Goal: Transaction & Acquisition: Purchase product/service

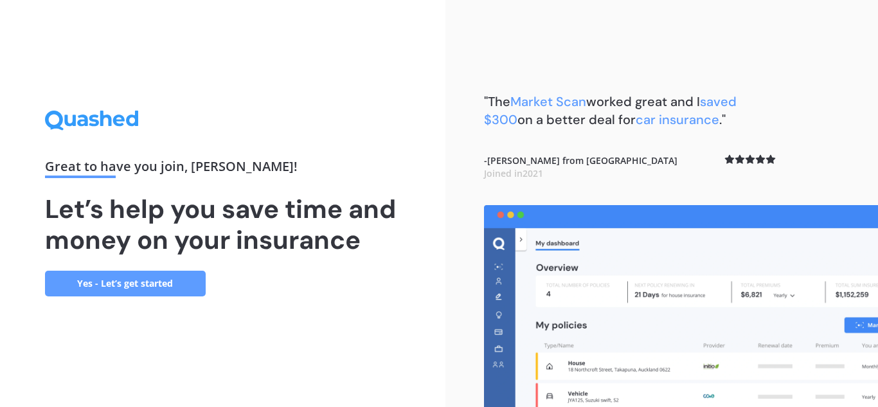
click at [172, 278] on link "Yes - Let’s get started" at bounding box center [125, 284] width 161 height 26
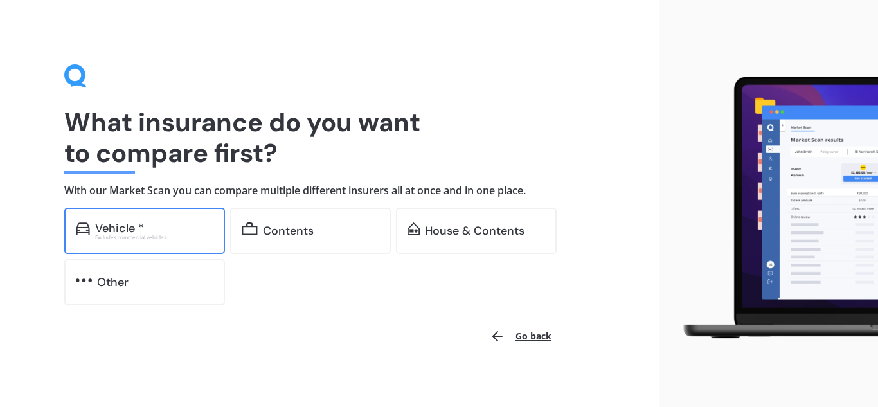
click at [192, 222] on div "Vehicle *" at bounding box center [154, 228] width 118 height 13
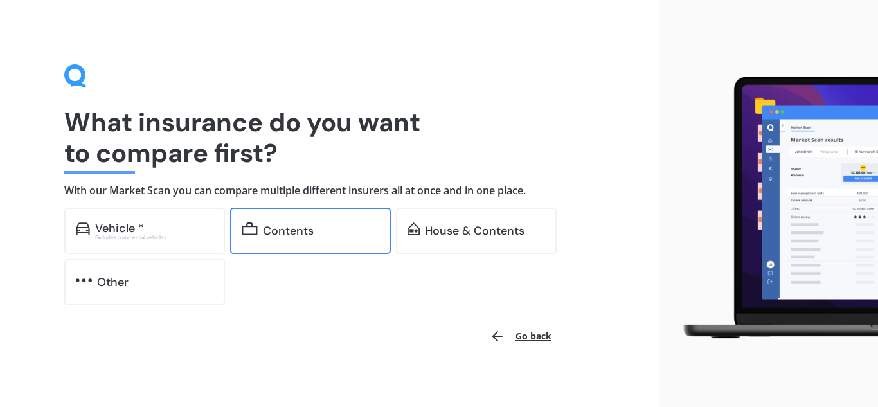
click at [285, 231] on div "Contents" at bounding box center [288, 230] width 51 height 13
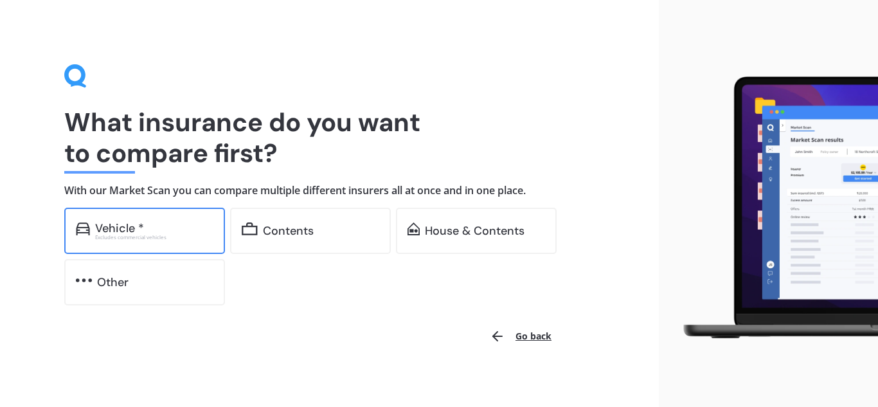
click at [179, 233] on div "Vehicle *" at bounding box center [154, 228] width 118 height 13
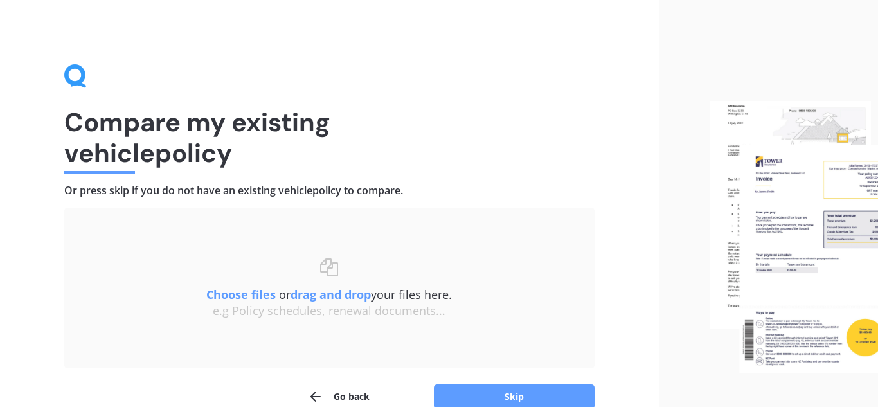
scroll to position [67, 0]
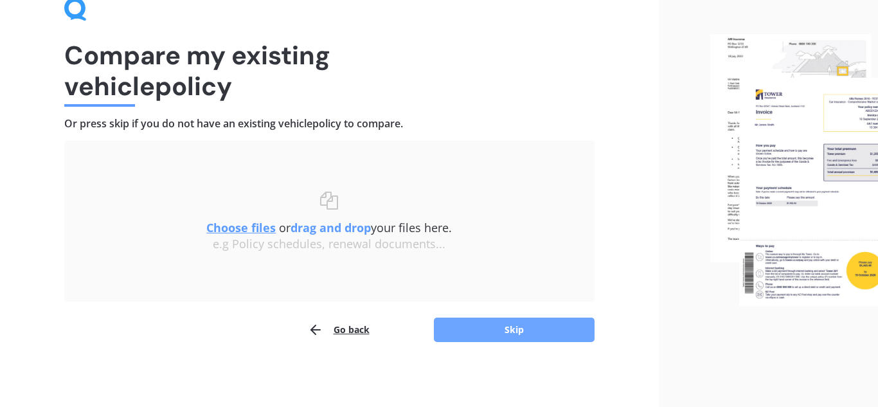
click at [557, 322] on button "Skip" at bounding box center [514, 330] width 161 height 24
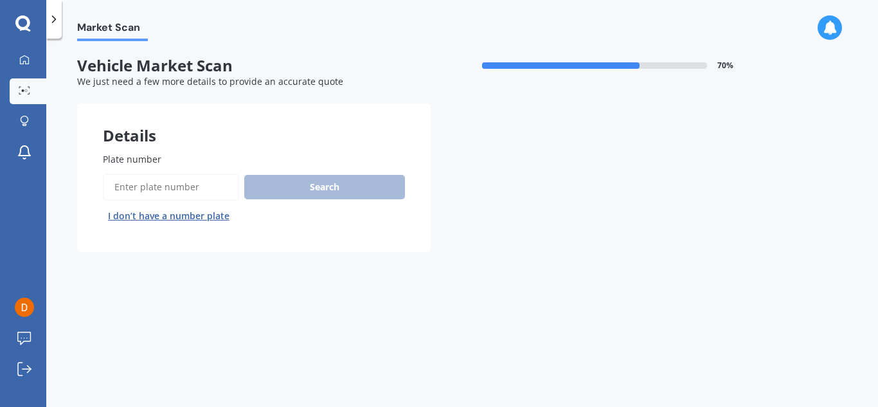
click at [174, 163] on label "Plate number" at bounding box center [251, 158] width 297 height 13
click at [174, 174] on input "Plate number" at bounding box center [171, 187] width 136 height 27
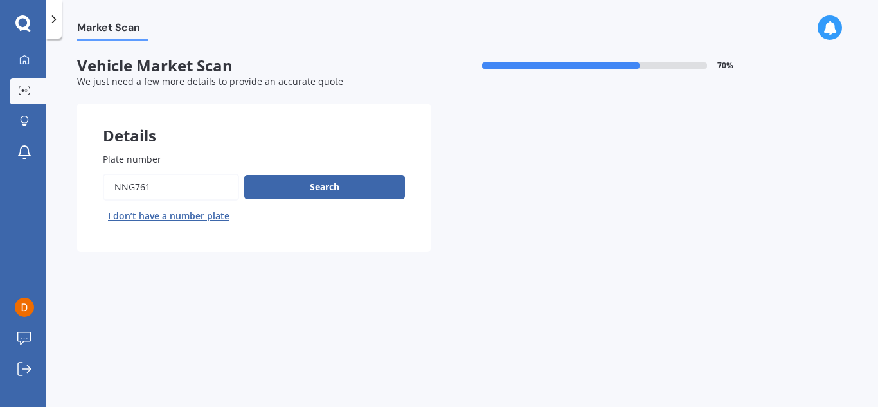
type input "nng761"
click at [0, 0] on button "Next" at bounding box center [0, 0] width 0 height 0
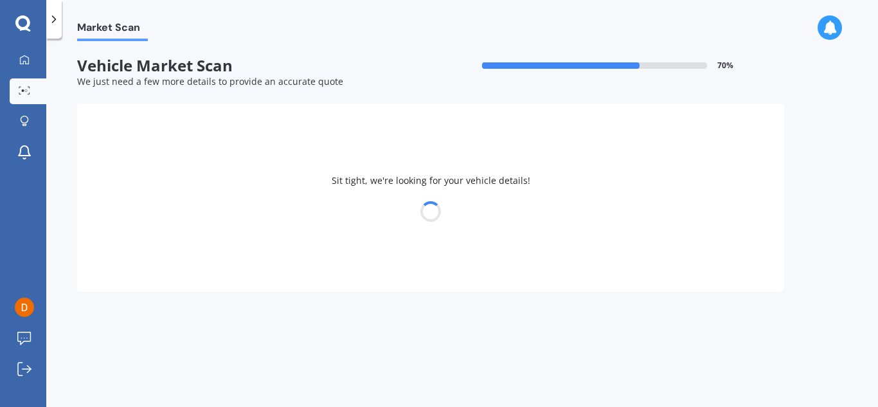
select select "MITSUBISHI"
select select "OUTLANDER"
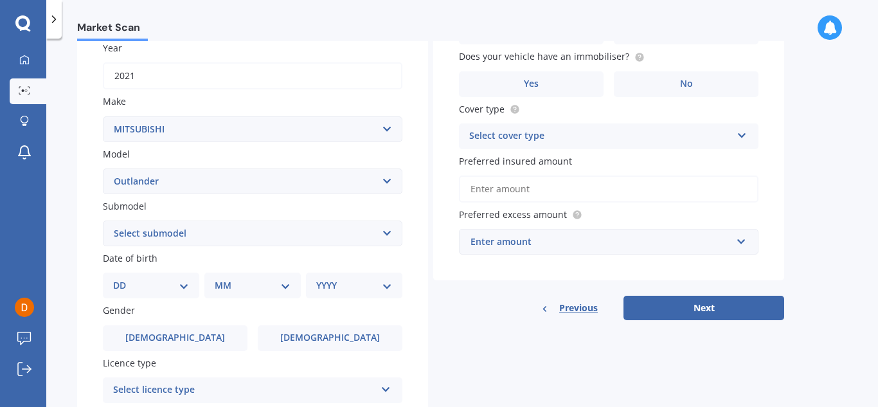
scroll to position [182, 0]
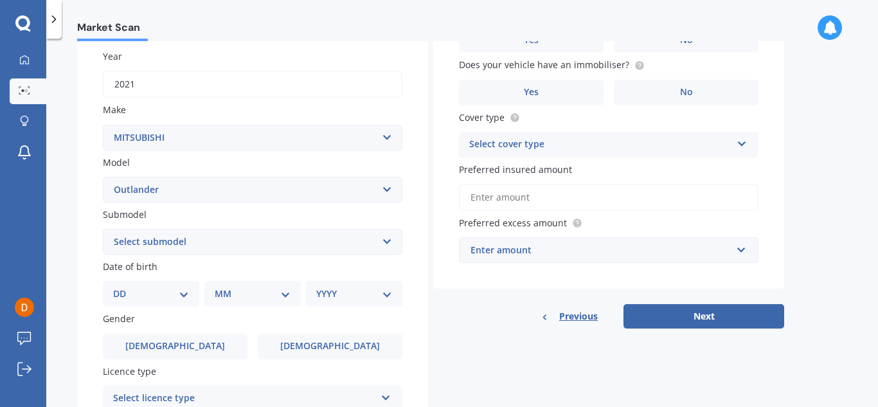
click at [167, 288] on select "DD 01 02 03 04 05 06 07 08 09 10 11 12 13 14 15 16 17 18 19 20 21 22 23 24 25 2…" at bounding box center [151, 294] width 76 height 14
select select "21"
click at [123, 287] on select "DD 01 02 03 04 05 06 07 08 09 10 11 12 13 14 15 16 17 18 19 20 21 22 23 24 25 2…" at bounding box center [151, 294] width 76 height 14
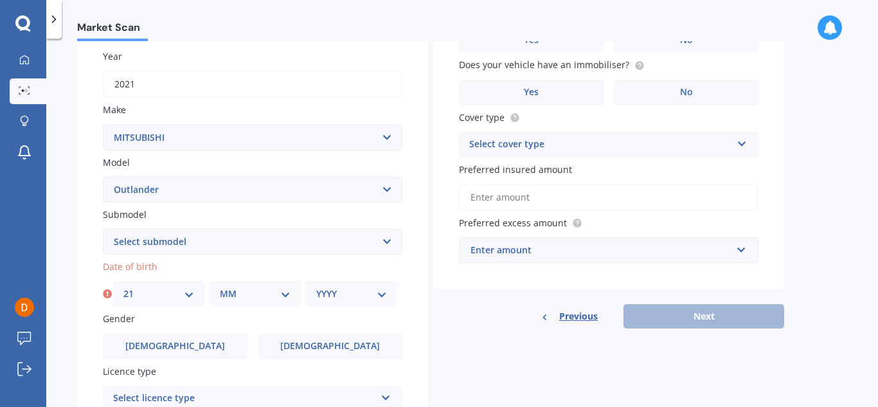
click at [228, 294] on select "MM 01 02 03 04 05 06 07 08 09 10 11 12" at bounding box center [255, 294] width 71 height 14
select select "05"
click at [220, 287] on select "MM 01 02 03 04 05 06 07 08 09 10 11 12" at bounding box center [255, 294] width 71 height 14
click at [348, 297] on select "YYYY 2025 2024 2023 2022 2021 2020 2019 2018 2017 2016 2015 2014 2013 2012 2011…" at bounding box center [351, 294] width 71 height 14
select select "1977"
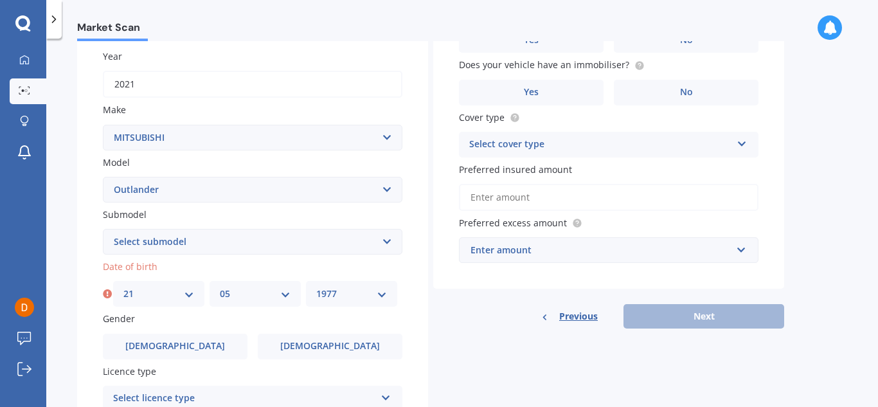
click at [316, 287] on select "YYYY 2025 2024 2023 2022 2021 2020 2019 2018 2017 2016 2015 2014 2013 2012 2011…" at bounding box center [351, 294] width 71 height 14
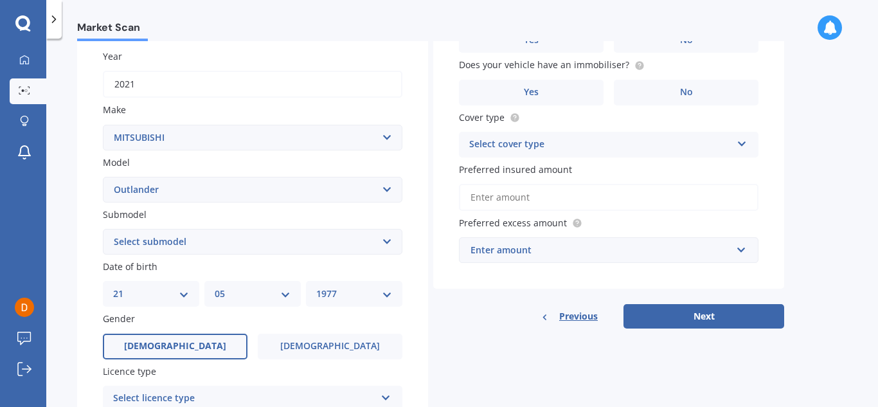
click at [192, 339] on label "[DEMOGRAPHIC_DATA]" at bounding box center [175, 347] width 145 height 26
click at [0, 0] on input "[DEMOGRAPHIC_DATA]" at bounding box center [0, 0] width 0 height 0
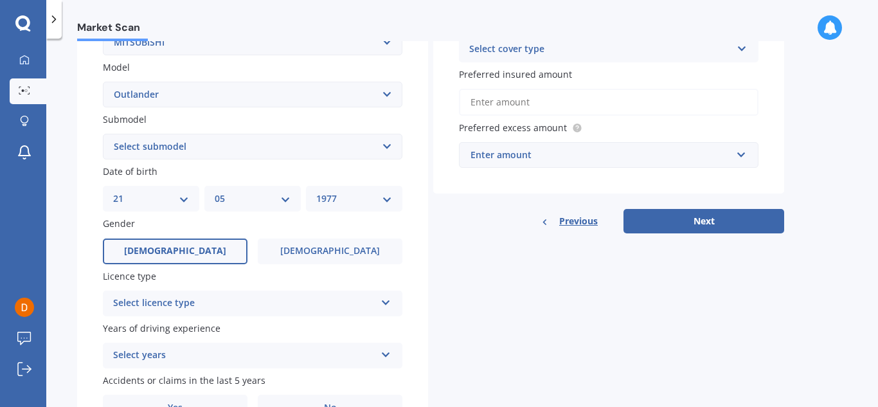
scroll to position [285, 0]
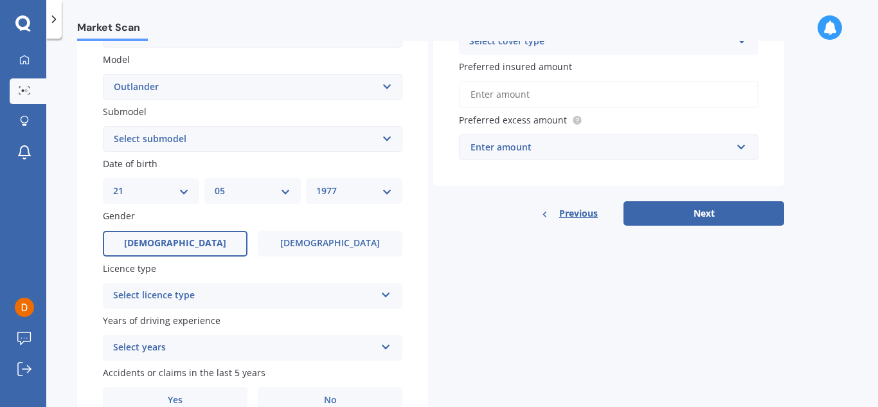
click at [192, 291] on div "Select licence type" at bounding box center [244, 295] width 262 height 15
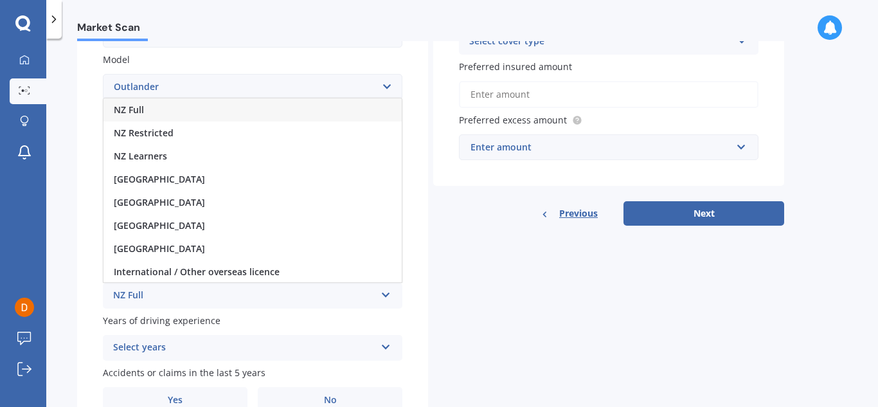
click at [175, 118] on div "NZ Full" at bounding box center [252, 109] width 298 height 23
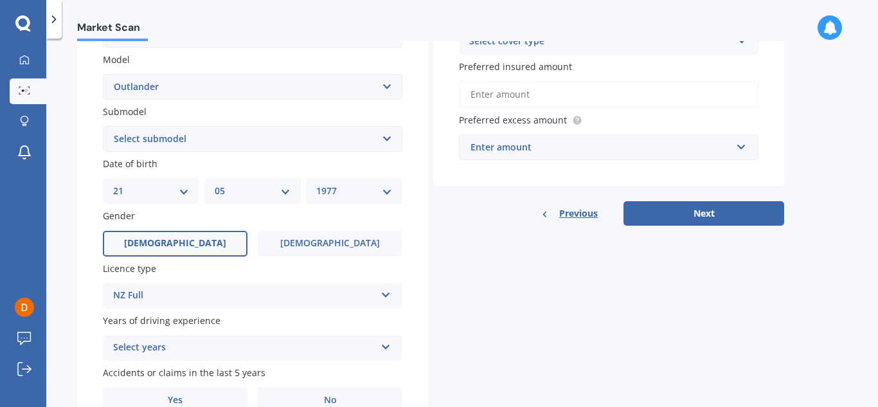
click at [341, 340] on div "Select years" at bounding box center [244, 347] width 262 height 15
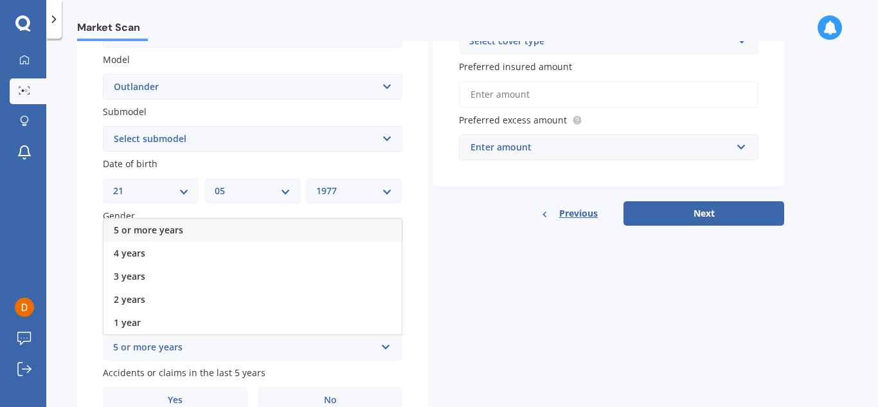
click at [222, 236] on div "5 or more years" at bounding box center [252, 230] width 298 height 23
click at [345, 397] on label "No" at bounding box center [330, 400] width 145 height 26
click at [0, 0] on input "No" at bounding box center [0, 0] width 0 height 0
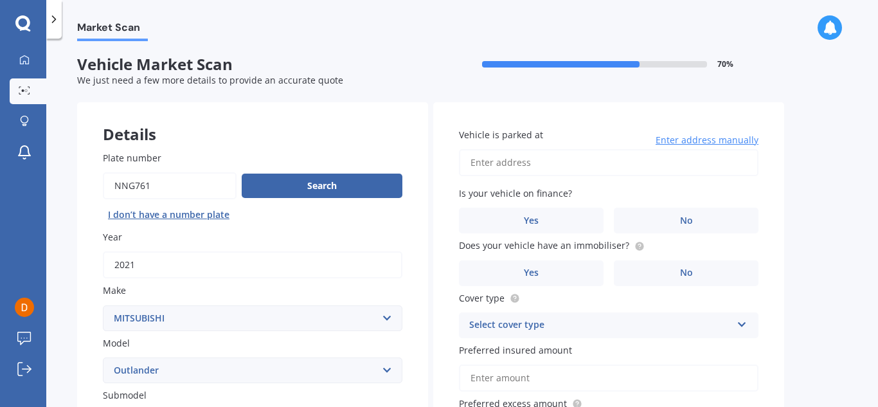
scroll to position [0, 0]
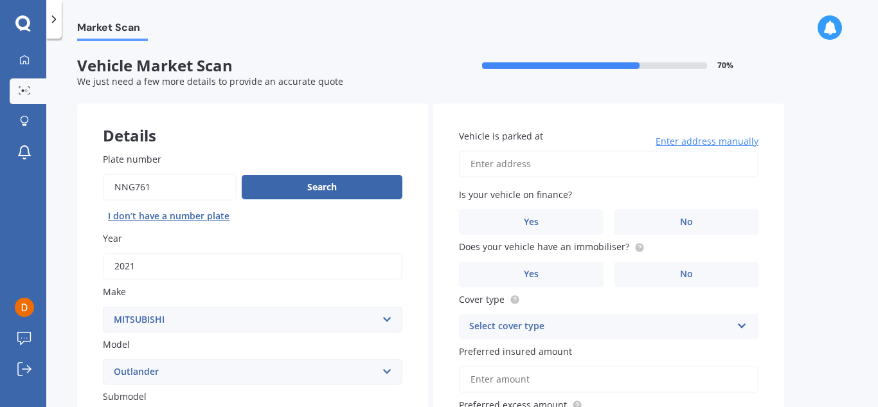
click at [541, 165] on input "Vehicle is parked at" at bounding box center [609, 163] width 300 height 27
type input "[STREET_ADDRESS]"
click at [607, 226] on div "Yes No" at bounding box center [609, 222] width 300 height 26
click at [537, 229] on label "Yes" at bounding box center [531, 222] width 145 height 26
click at [0, 0] on input "Yes" at bounding box center [0, 0] width 0 height 0
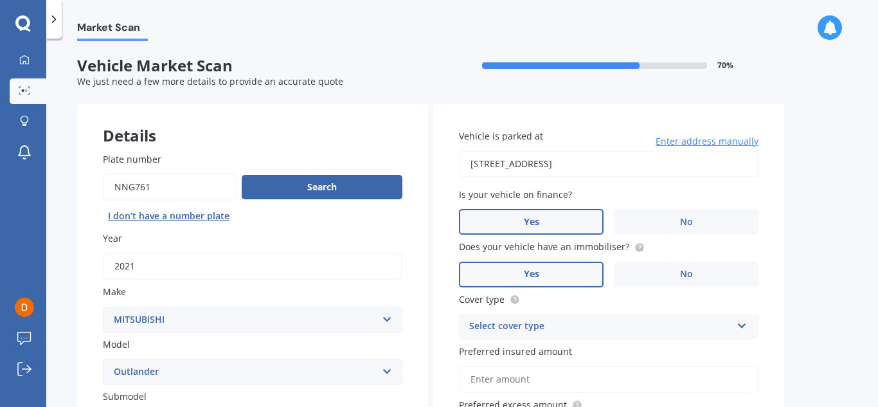
click at [540, 274] on label "Yes" at bounding box center [531, 275] width 145 height 26
click at [0, 0] on input "Yes" at bounding box center [0, 0] width 0 height 0
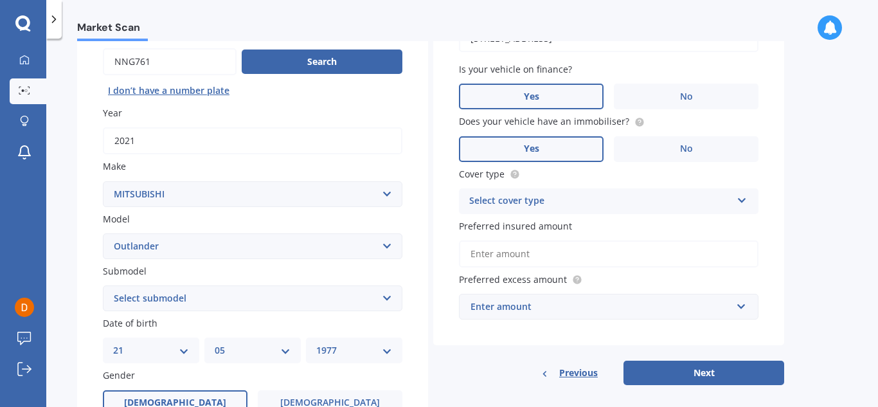
scroll to position [127, 0]
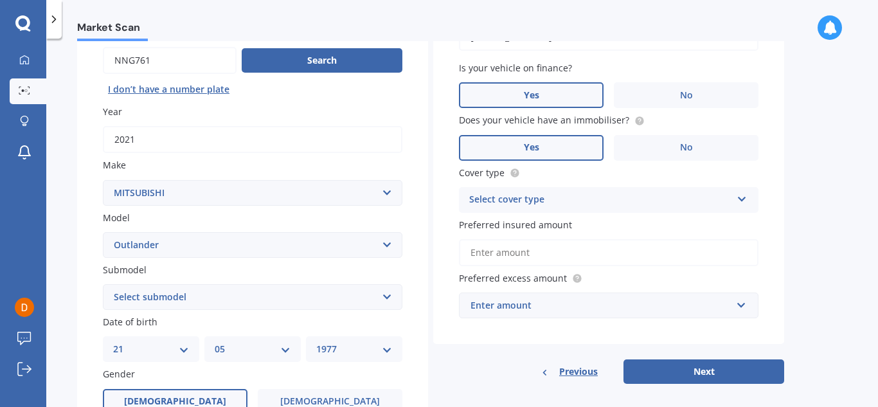
click at [726, 205] on div "Select cover type" at bounding box center [600, 199] width 262 height 15
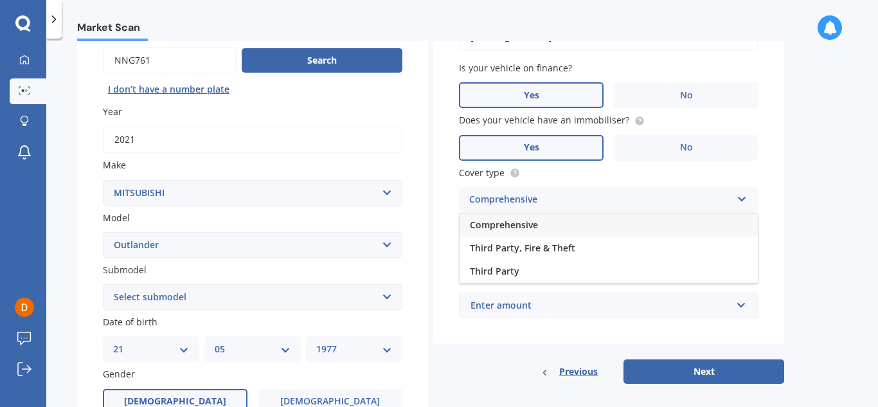
click at [602, 219] on div "Comprehensive" at bounding box center [609, 224] width 298 height 23
click at [598, 254] on input "Preferred insured amount" at bounding box center [609, 252] width 300 height 27
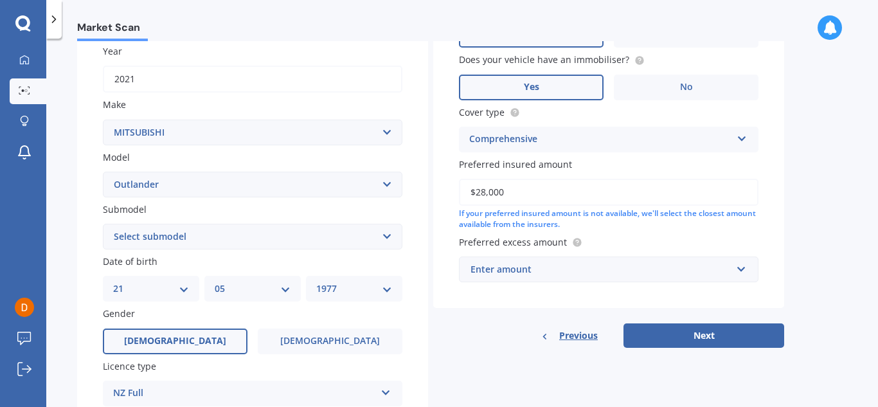
scroll to position [188, 0]
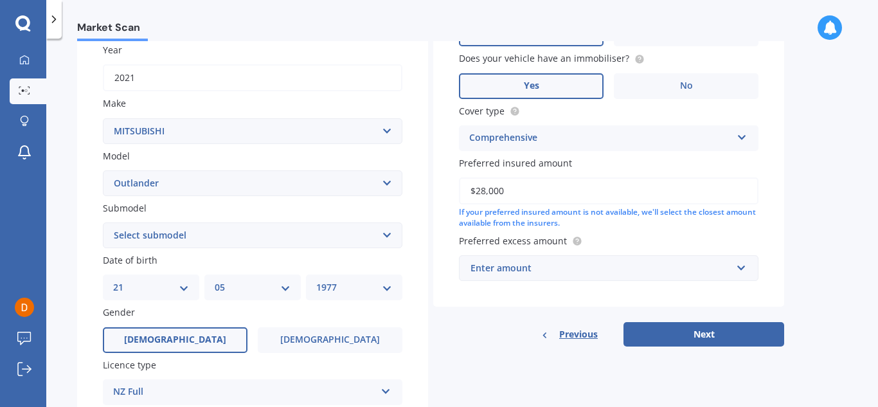
type input "$28,000"
click at [683, 264] on div "Enter amount" at bounding box center [601, 268] width 261 height 14
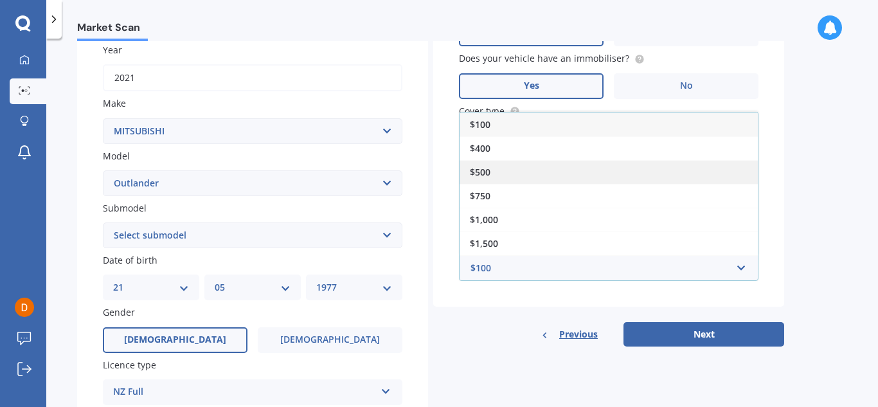
click at [556, 173] on div "$500" at bounding box center [609, 172] width 298 height 24
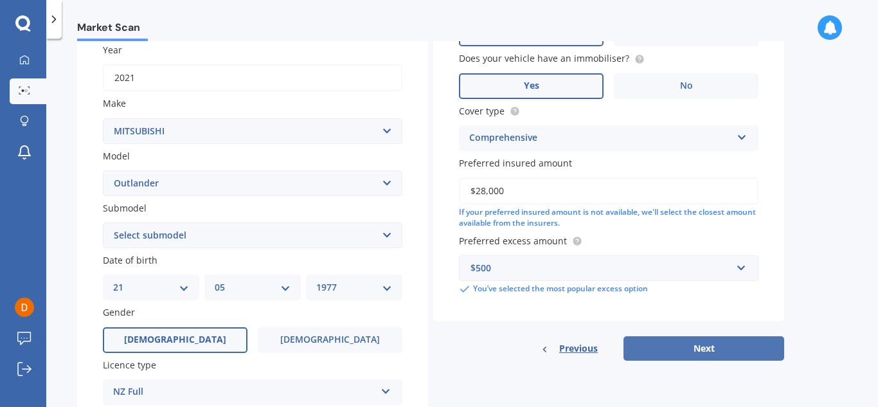
click at [709, 343] on button "Next" at bounding box center [703, 348] width 161 height 24
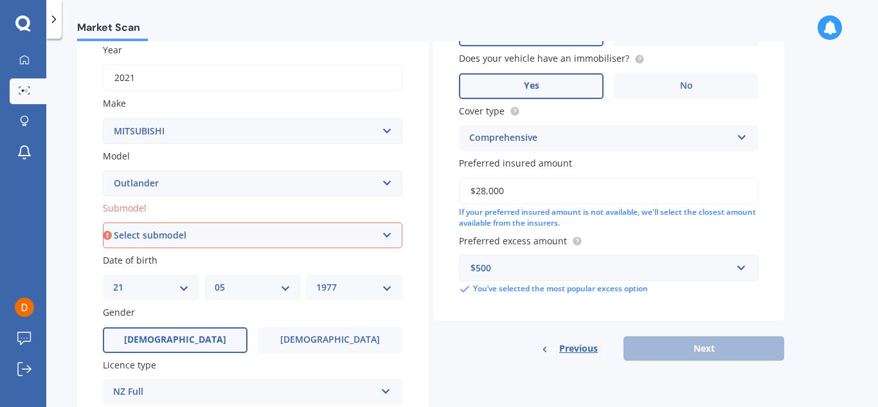
click at [248, 238] on select "Select submodel (All other) 2.4 Litre Station Wagon 3.0 Litre AWD 3.0 VRX Auto …" at bounding box center [253, 235] width 300 height 26
select select "2.4 LITRE STATION WAGON"
click at [103, 222] on select "Select submodel (All other) 2.4 Litre Station Wagon 3.0 Litre AWD 3.0 VRX Auto …" at bounding box center [253, 235] width 300 height 26
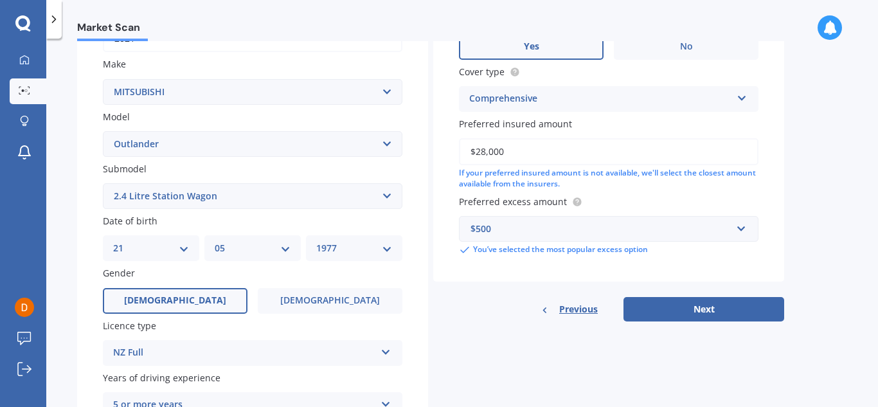
scroll to position [242, 0]
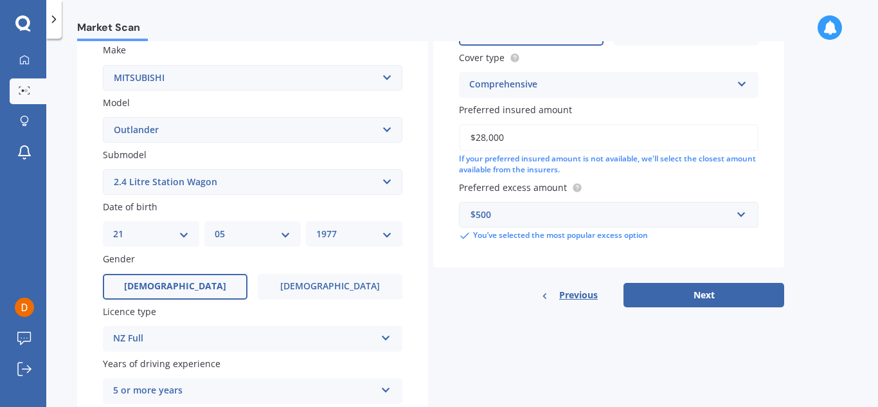
click at [485, 135] on input "$28,000" at bounding box center [609, 137] width 300 height 27
type input "$27,000"
click at [564, 219] on div "$500" at bounding box center [601, 215] width 261 height 14
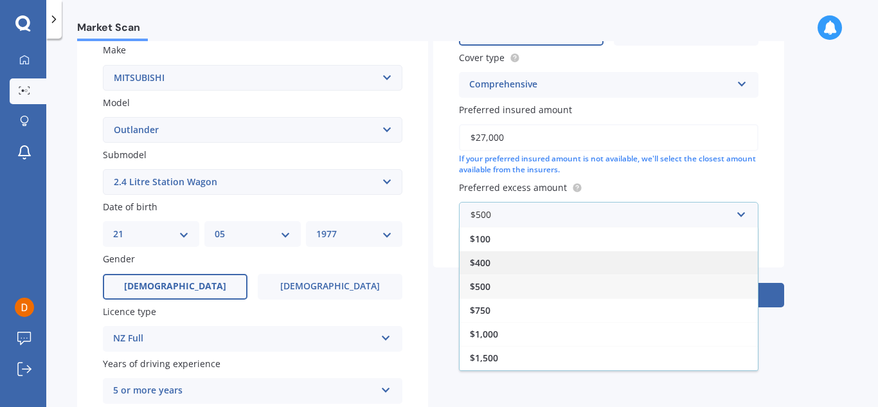
click at [540, 258] on div "$400" at bounding box center [609, 263] width 298 height 24
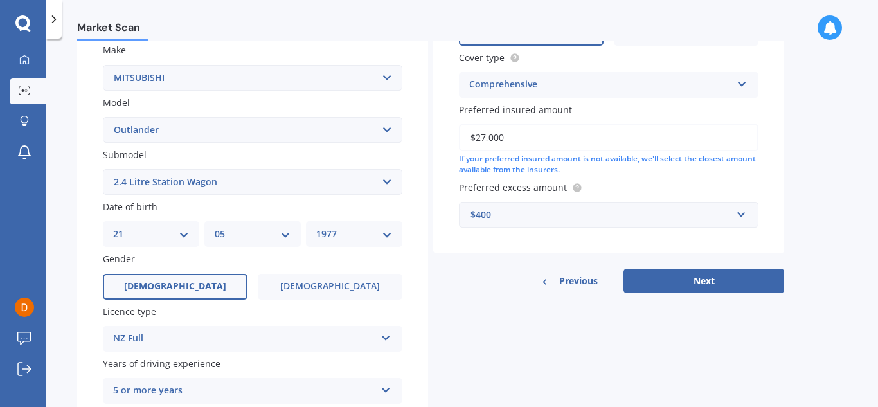
click at [540, 258] on div "Vehicle is parked at [STREET_ADDRESS] Enter address manually Is your vehicle on…" at bounding box center [608, 77] width 351 height 431
click at [730, 276] on button "Next" at bounding box center [703, 281] width 161 height 24
select select "21"
select select "05"
select select "1977"
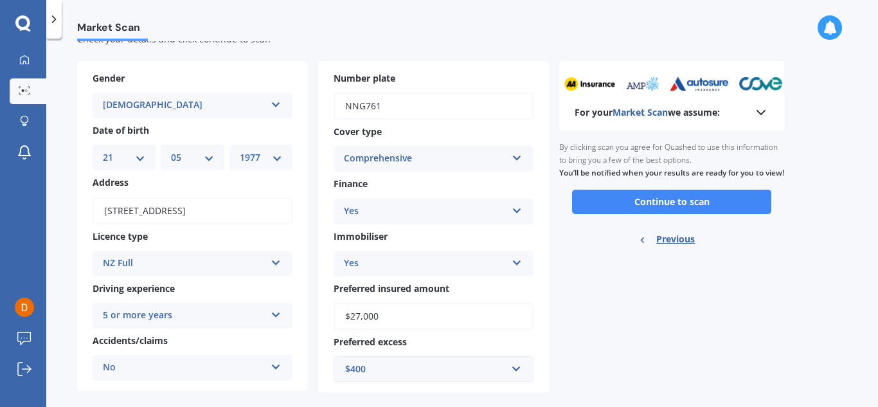
scroll to position [61, 0]
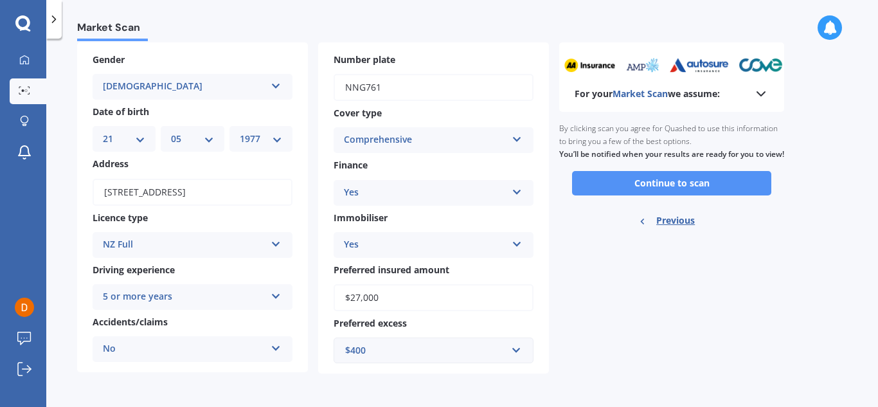
click at [678, 191] on button "Continue to scan" at bounding box center [671, 183] width 199 height 24
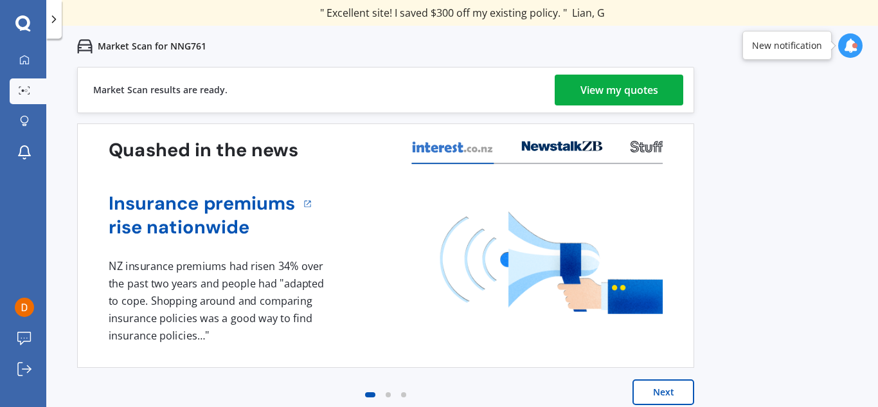
click at [623, 87] on div "View my quotes" at bounding box center [619, 90] width 78 height 31
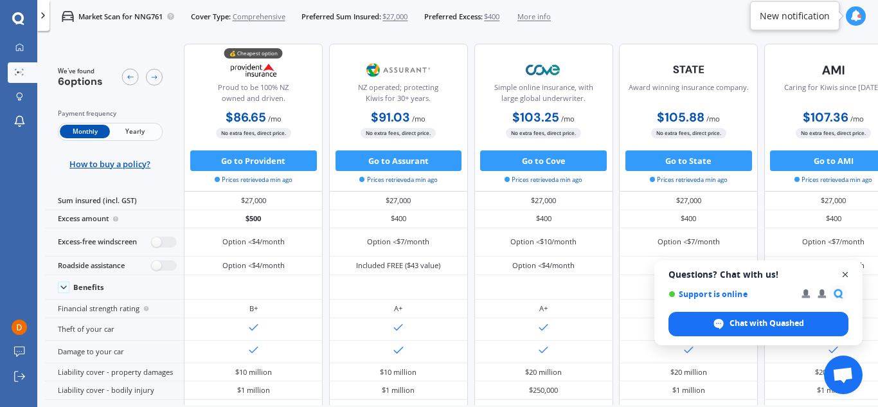
click at [844, 278] on span "Close chat" at bounding box center [846, 275] width 16 height 16
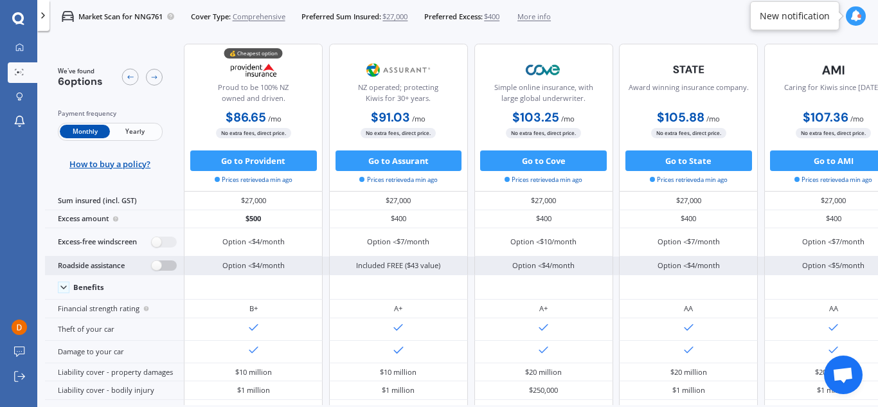
click at [163, 268] on label at bounding box center [164, 265] width 25 height 11
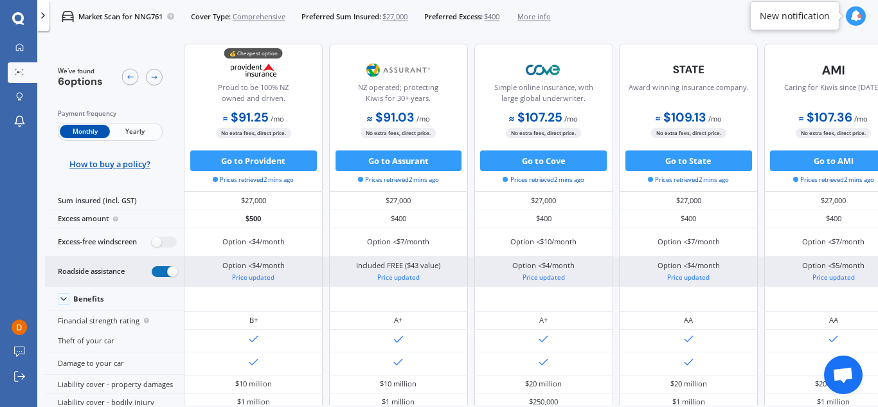
radio input "true"
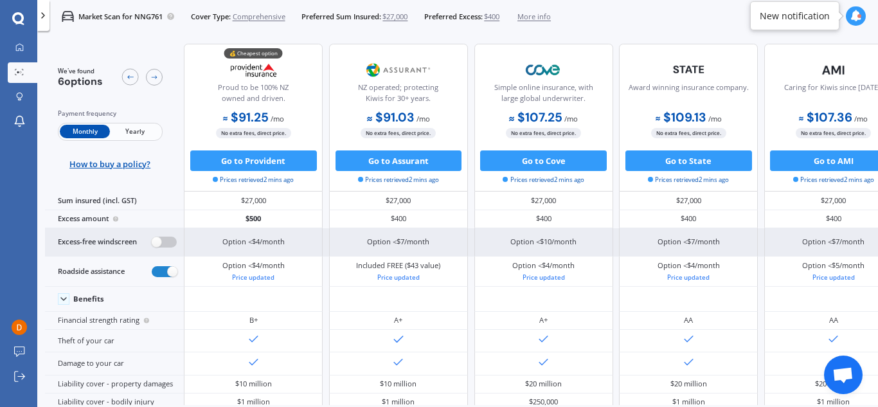
click at [172, 240] on label at bounding box center [164, 242] width 25 height 11
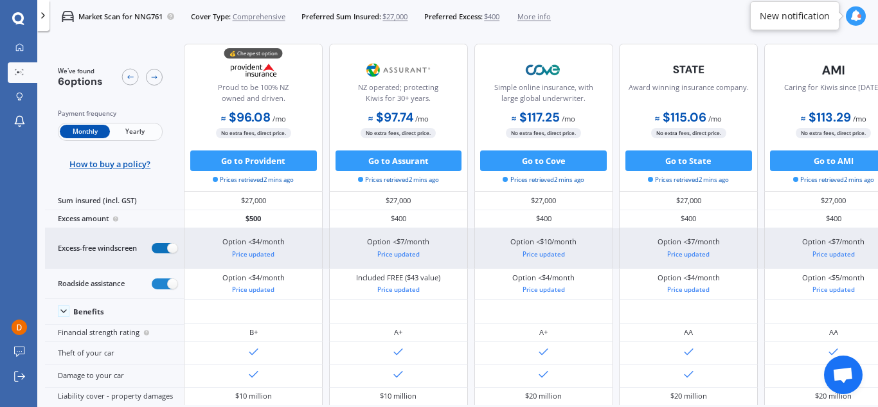
radio input "true"
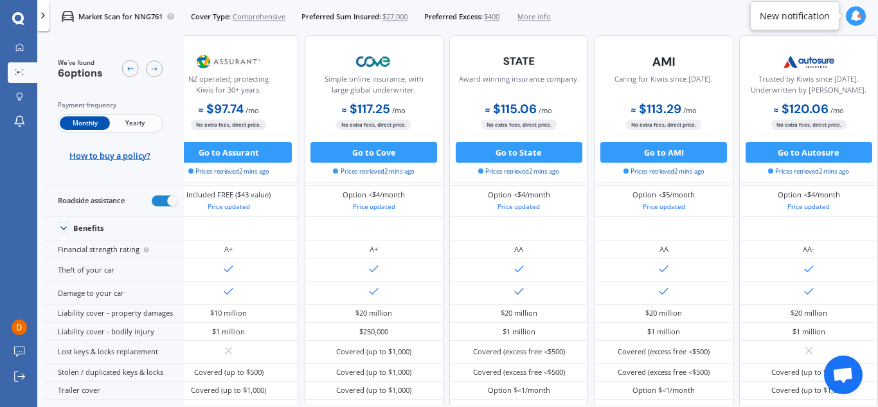
scroll to position [28, 219]
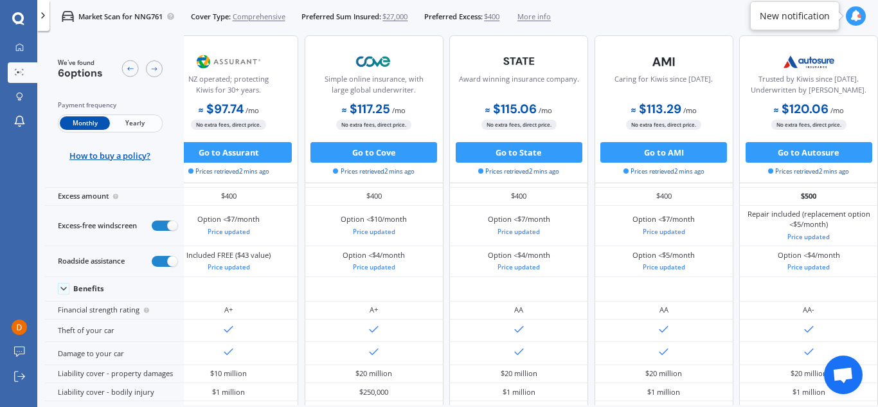
drag, startPoint x: 877, startPoint y: 181, endPoint x: 857, endPoint y: 60, distance: 121.8
click at [857, 60] on div "Trusted by Kiwis since [DATE]. Underwritten by [PERSON_NAME]. $120.06 / mo $1,3…" at bounding box center [808, 109] width 139 height 148
